Goal: Task Accomplishment & Management: Use online tool/utility

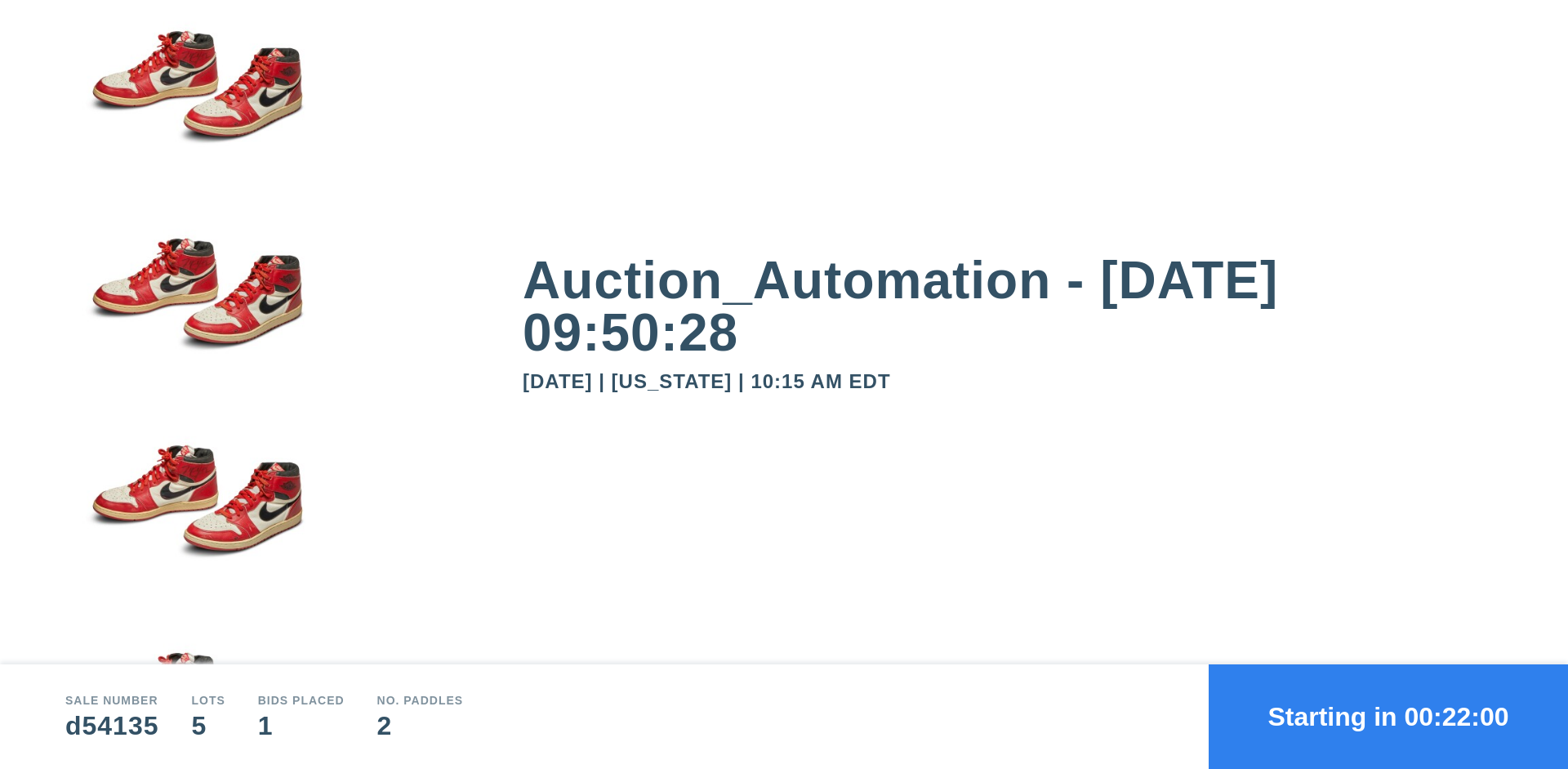
click at [1388, 717] on button "Starting in 00:22:00" at bounding box center [1388, 717] width 360 height 104
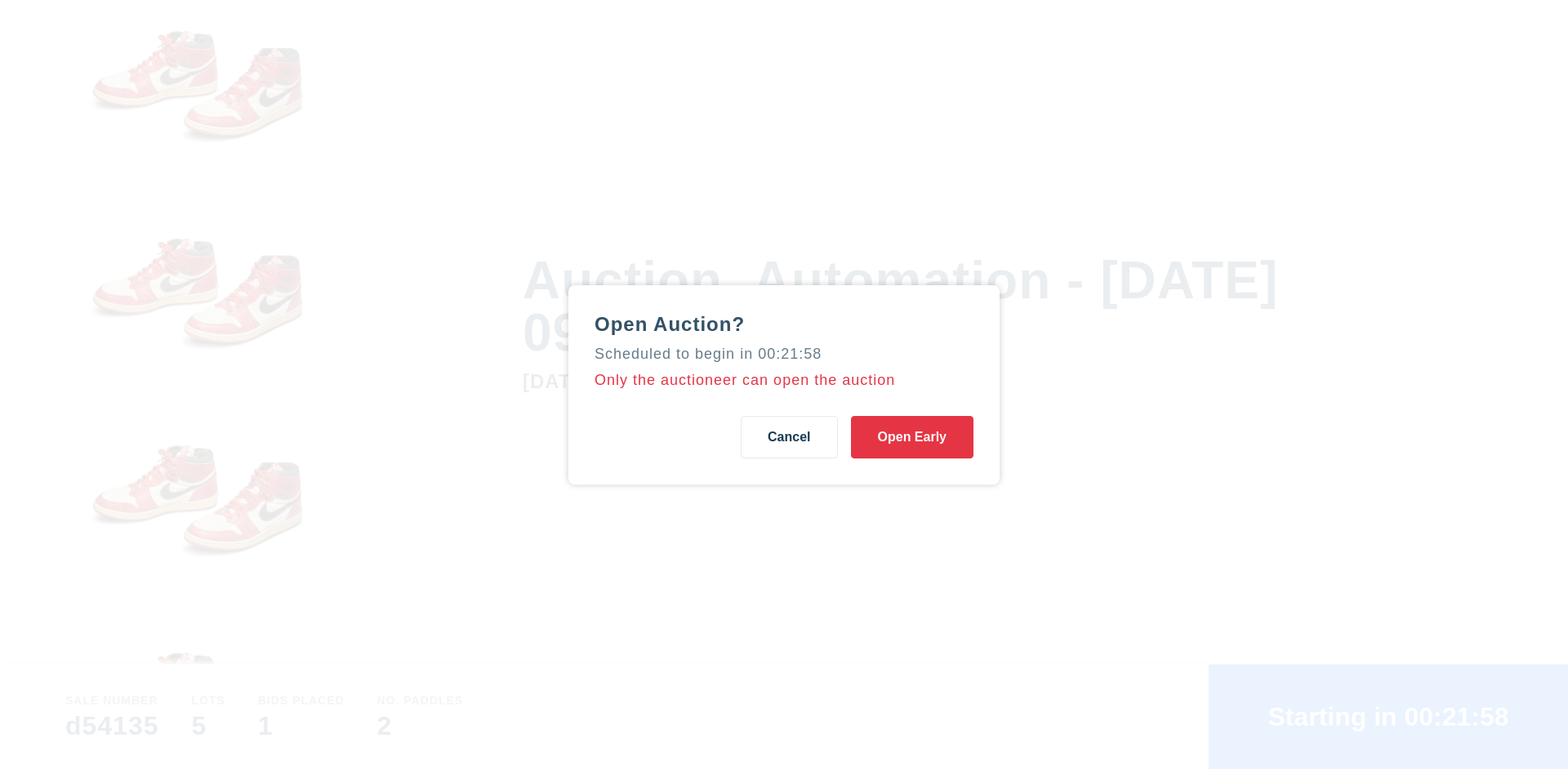
click at [913, 436] on button "Open Early" at bounding box center [913, 436] width 122 height 42
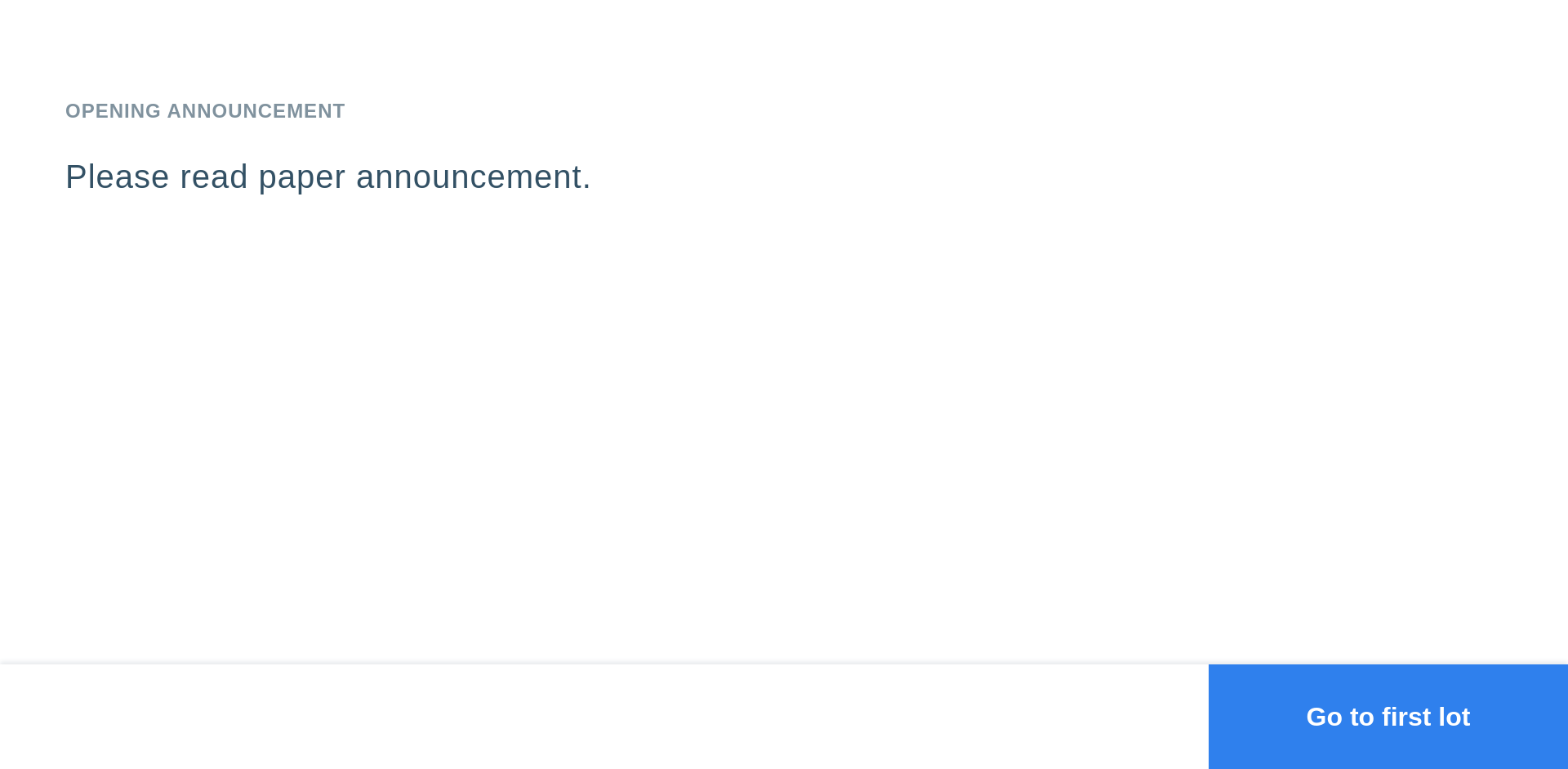
click at [1388, 717] on button "Go to first lot" at bounding box center [1388, 717] width 360 height 104
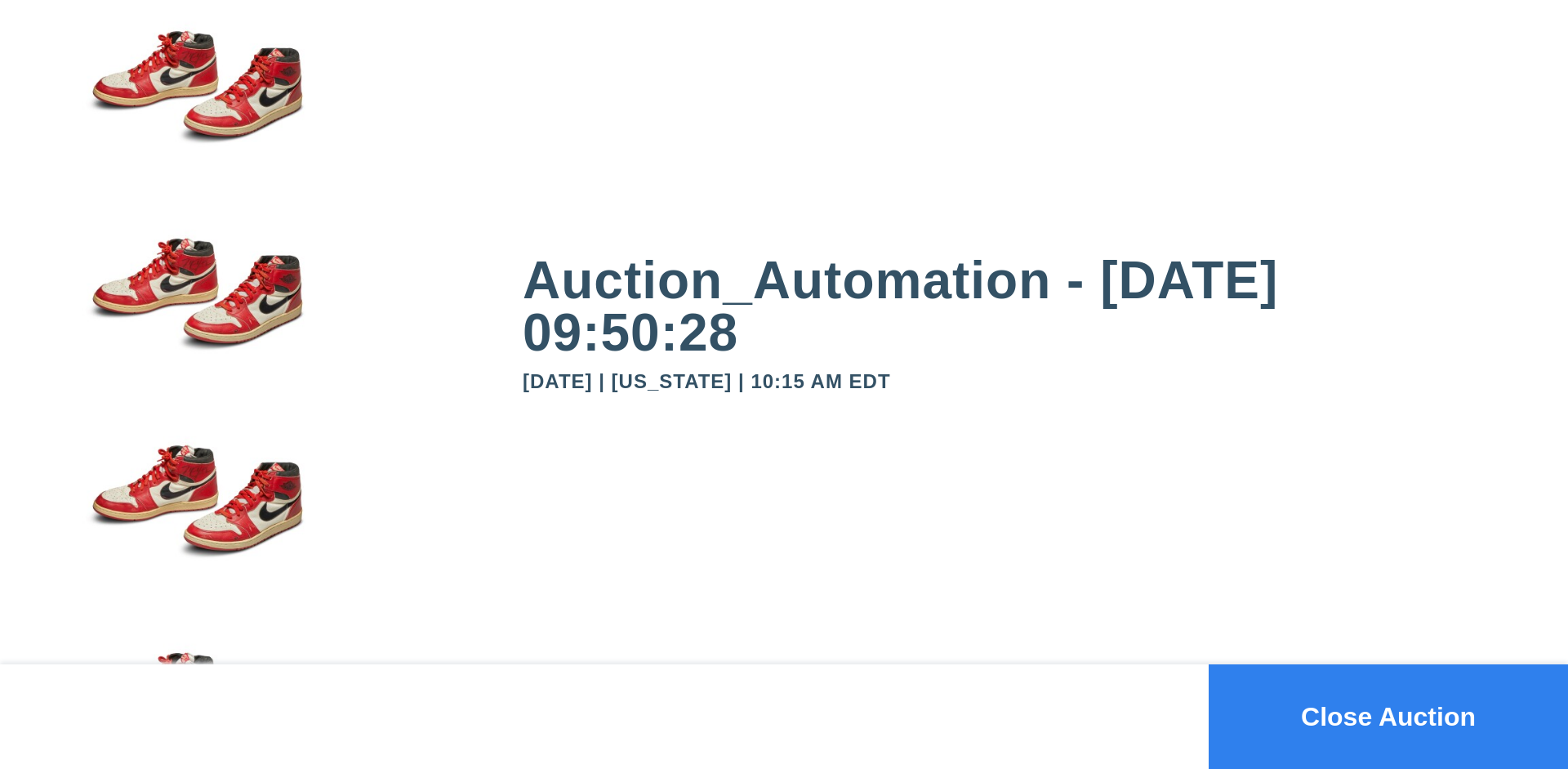
click at [1388, 717] on button "Close Auction" at bounding box center [1388, 717] width 360 height 104
